Goal: Transaction & Acquisition: Purchase product/service

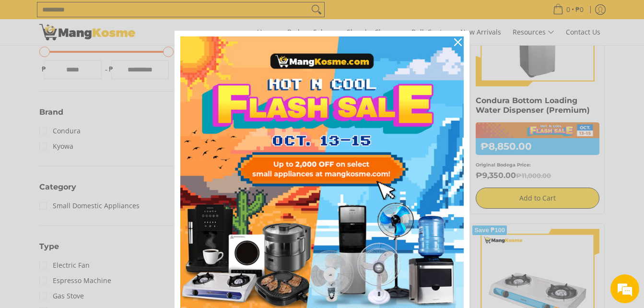
scroll to position [480, 0]
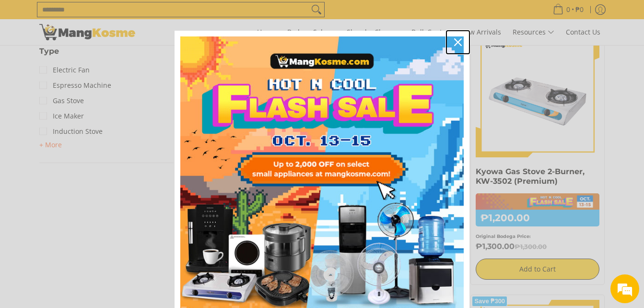
click at [455, 45] on icon "close icon" at bounding box center [458, 42] width 8 height 8
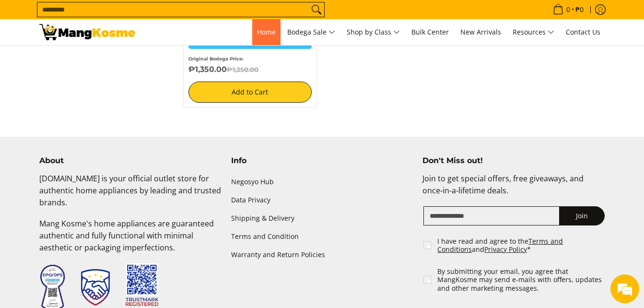
scroll to position [1105, 0]
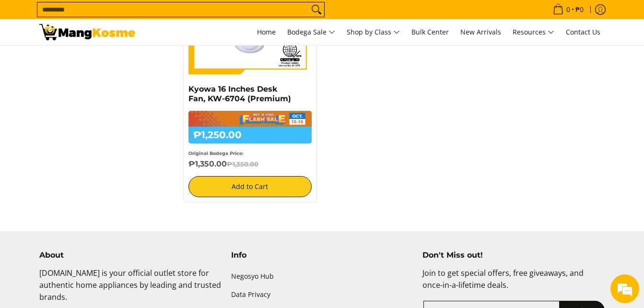
click at [217, 10] on input "Search..." at bounding box center [172, 9] width 271 height 14
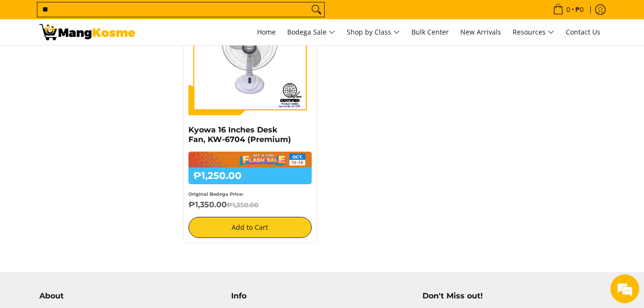
type input "**"
click at [309, 2] on button "Search" at bounding box center [316, 9] width 15 height 14
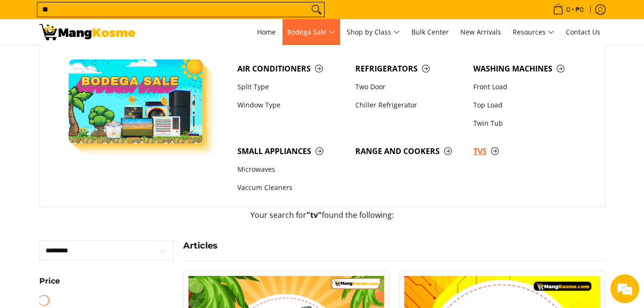
click at [483, 149] on span "TVs" at bounding box center [527, 151] width 108 height 12
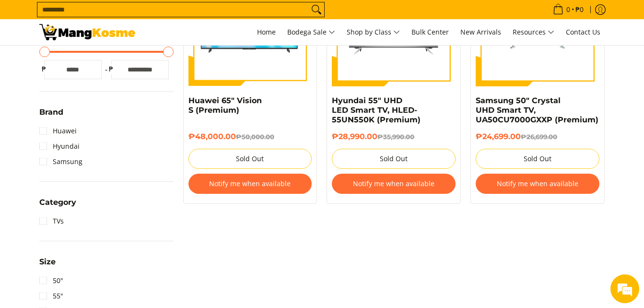
scroll to position [384, 0]
